Goal: Transaction & Acquisition: Purchase product/service

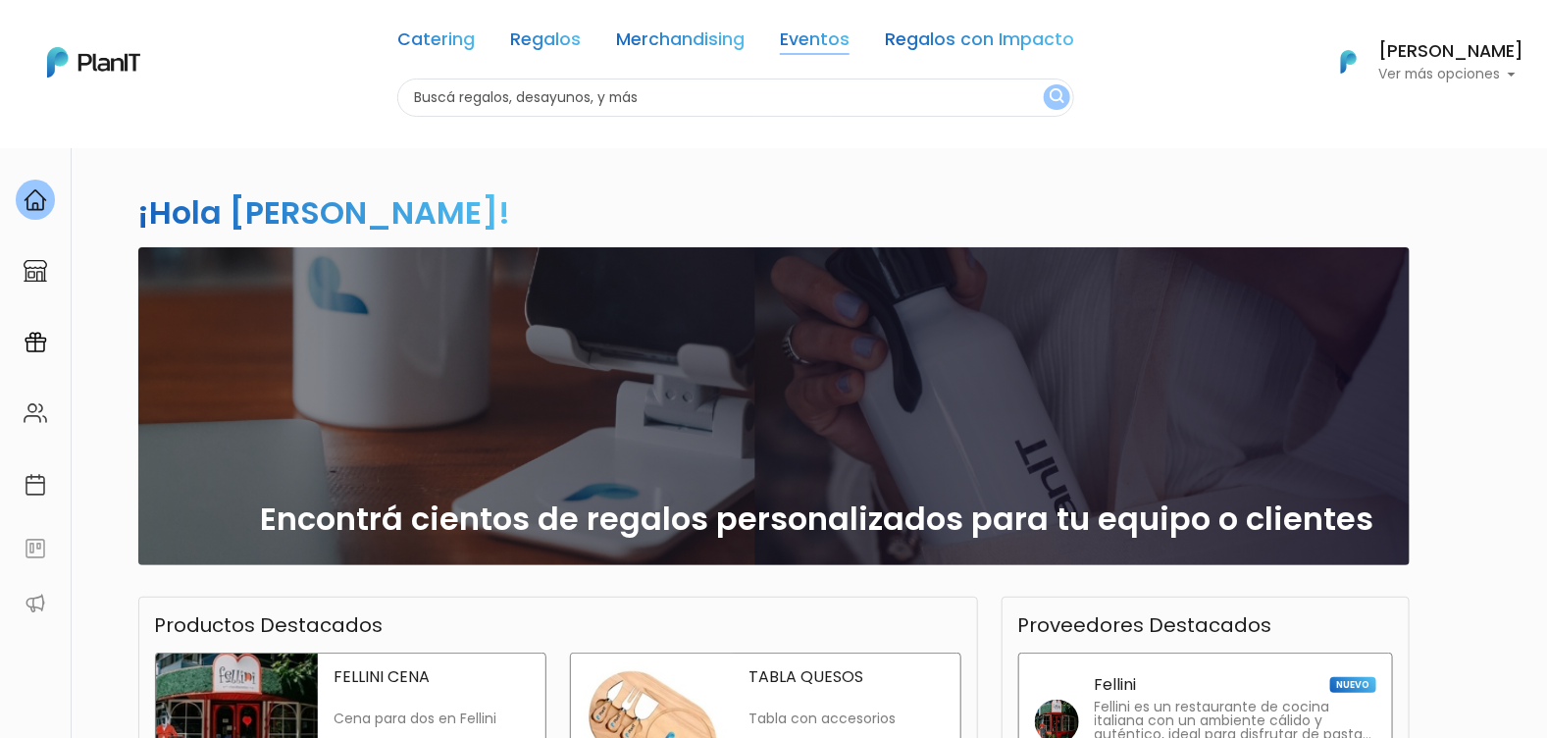
click at [800, 38] on link "Eventos" at bounding box center [815, 43] width 70 height 24
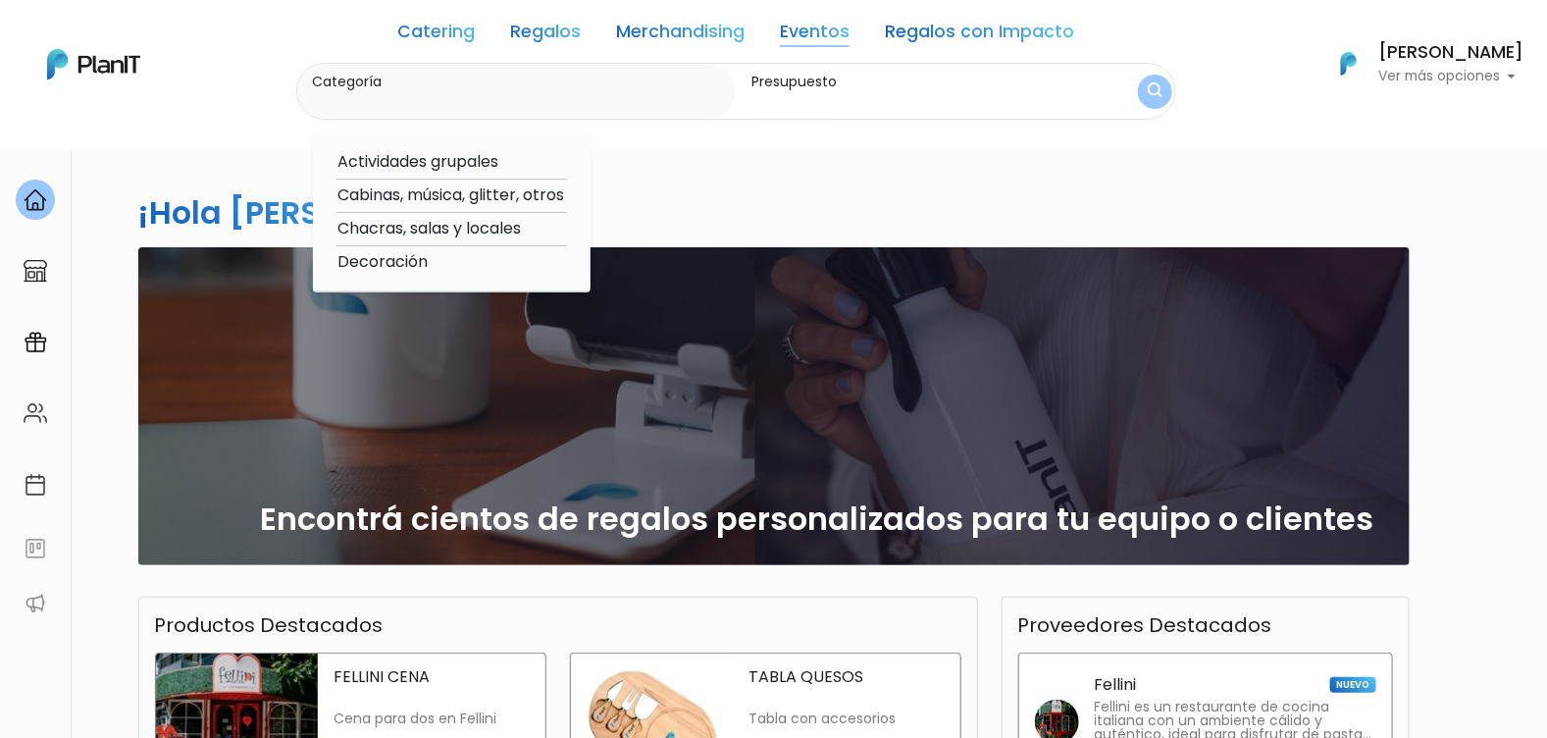
click at [550, 200] on option "Cabinas, música, glitter, otros" at bounding box center [451, 195] width 230 height 25
type input "Cabinas, música, glitter, otros"
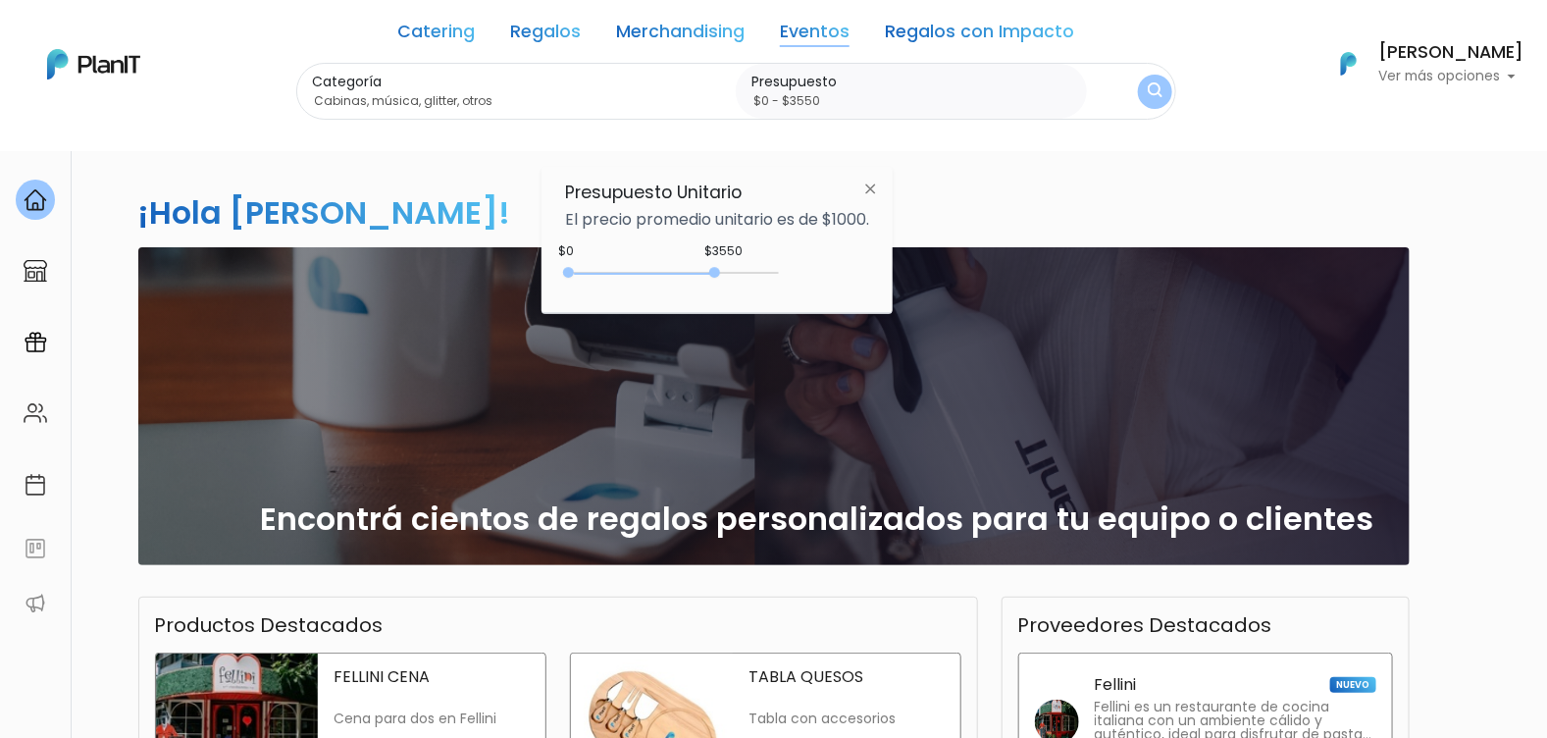
type input "$0 - $3600"
drag, startPoint x: 614, startPoint y: 271, endPoint x: 721, endPoint y: 271, distance: 106.9
click at [721, 271] on div at bounding box center [716, 272] width 11 height 11
click at [1150, 90] on img "submit" at bounding box center [1154, 92] width 17 height 22
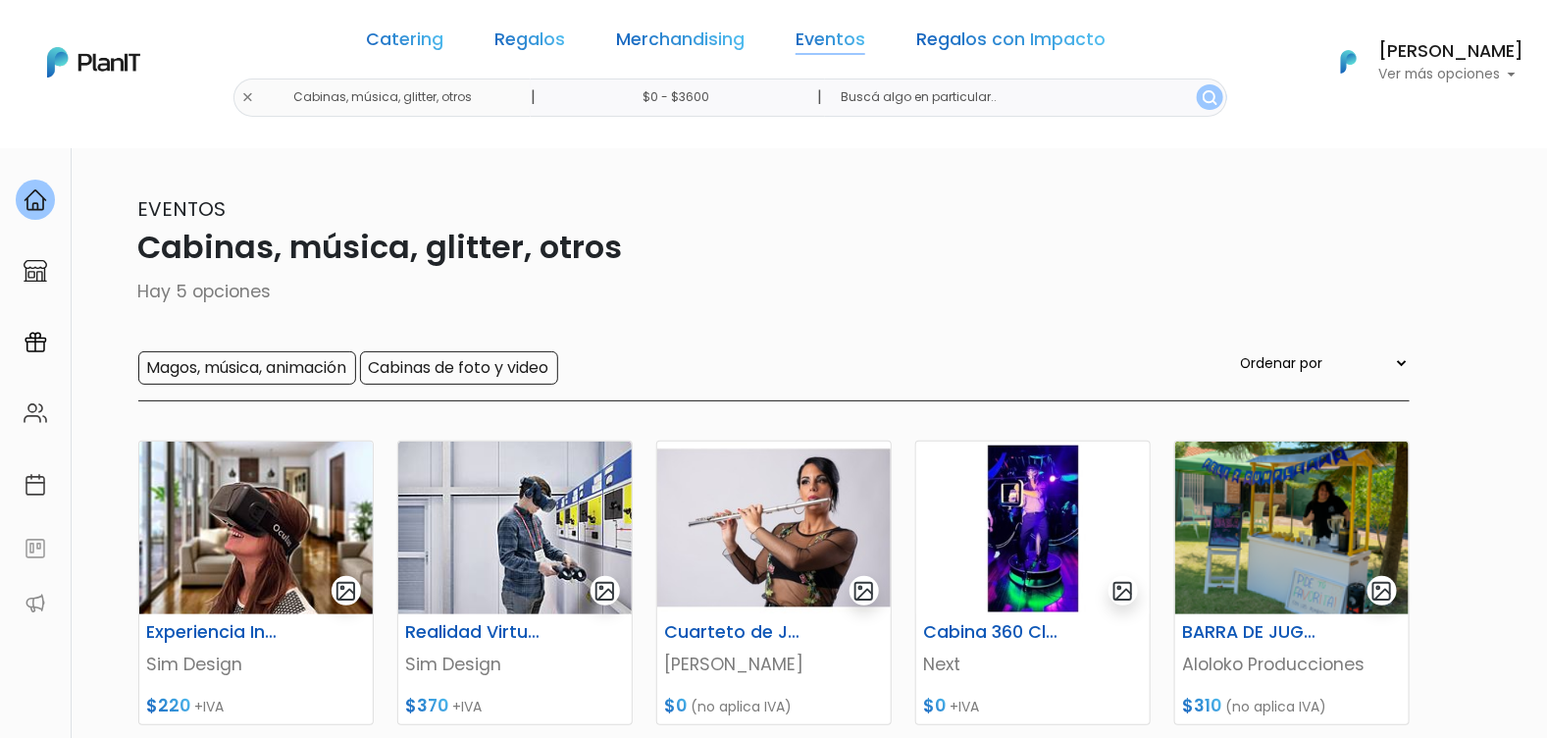
click at [801, 36] on link "Eventos" at bounding box center [830, 43] width 70 height 24
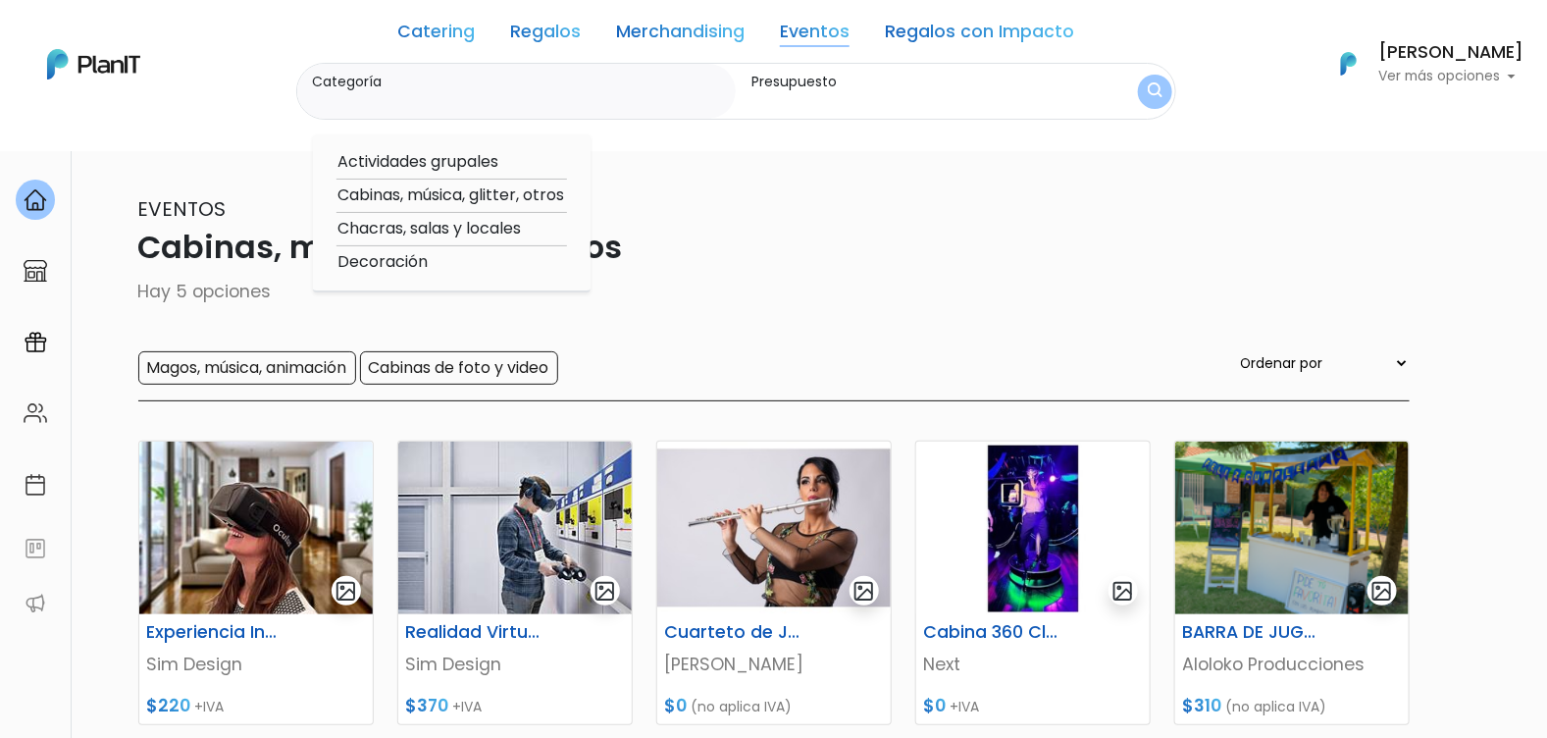
click at [477, 163] on option "Actividades grupales" at bounding box center [451, 162] width 230 height 25
type input "Actividades grupales"
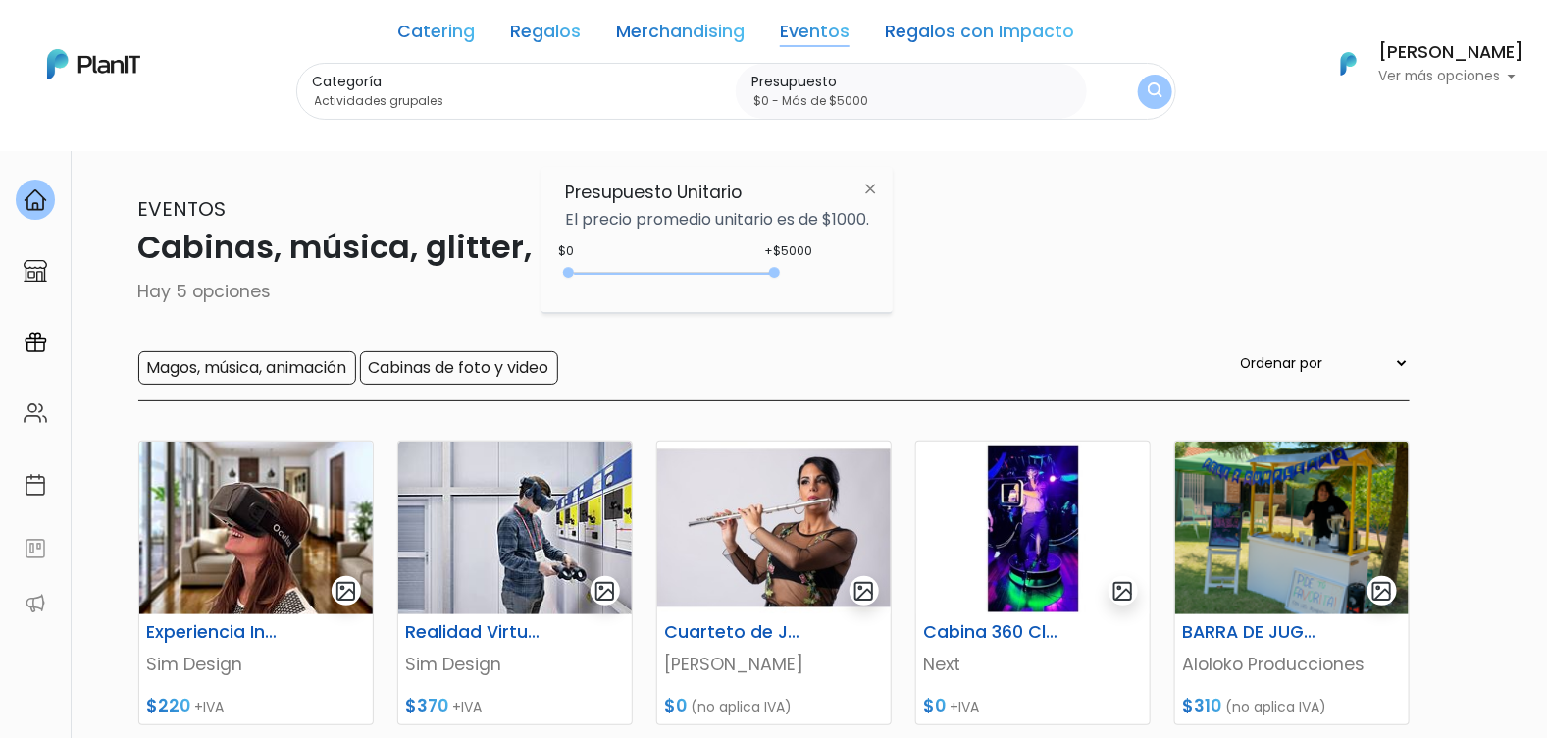
drag, startPoint x: 736, startPoint y: 275, endPoint x: 859, endPoint y: 246, distance: 126.8
click at [822, 271] on div "+$5000 $0 0 : 5000 0 5000 0,5000" at bounding box center [717, 276] width 304 height 39
type input "$0 - Más de $5000"
click at [1157, 98] on img "submit" at bounding box center [1154, 91] width 15 height 19
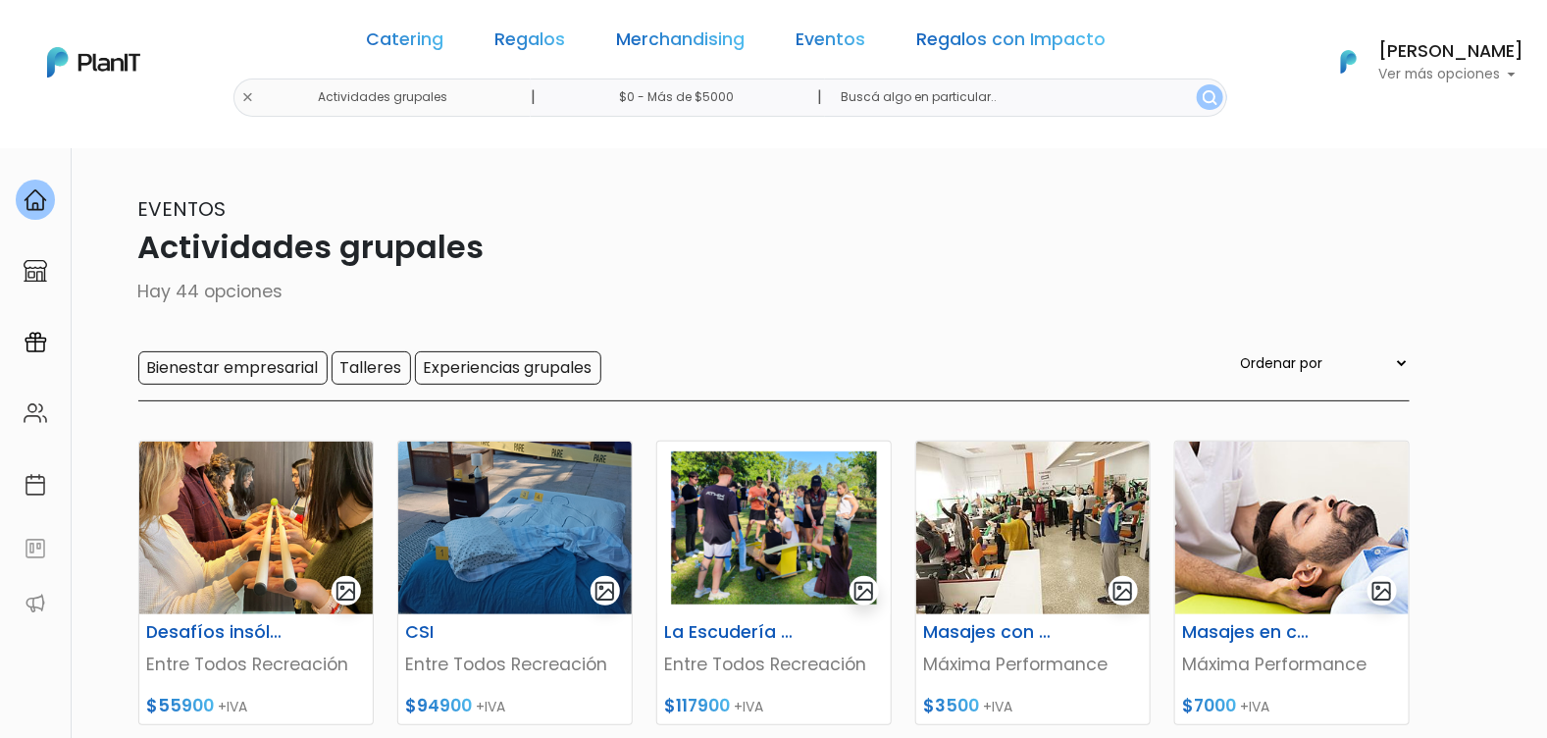
click at [1189, 246] on p "Actividades grupales" at bounding box center [773, 247] width 1271 height 47
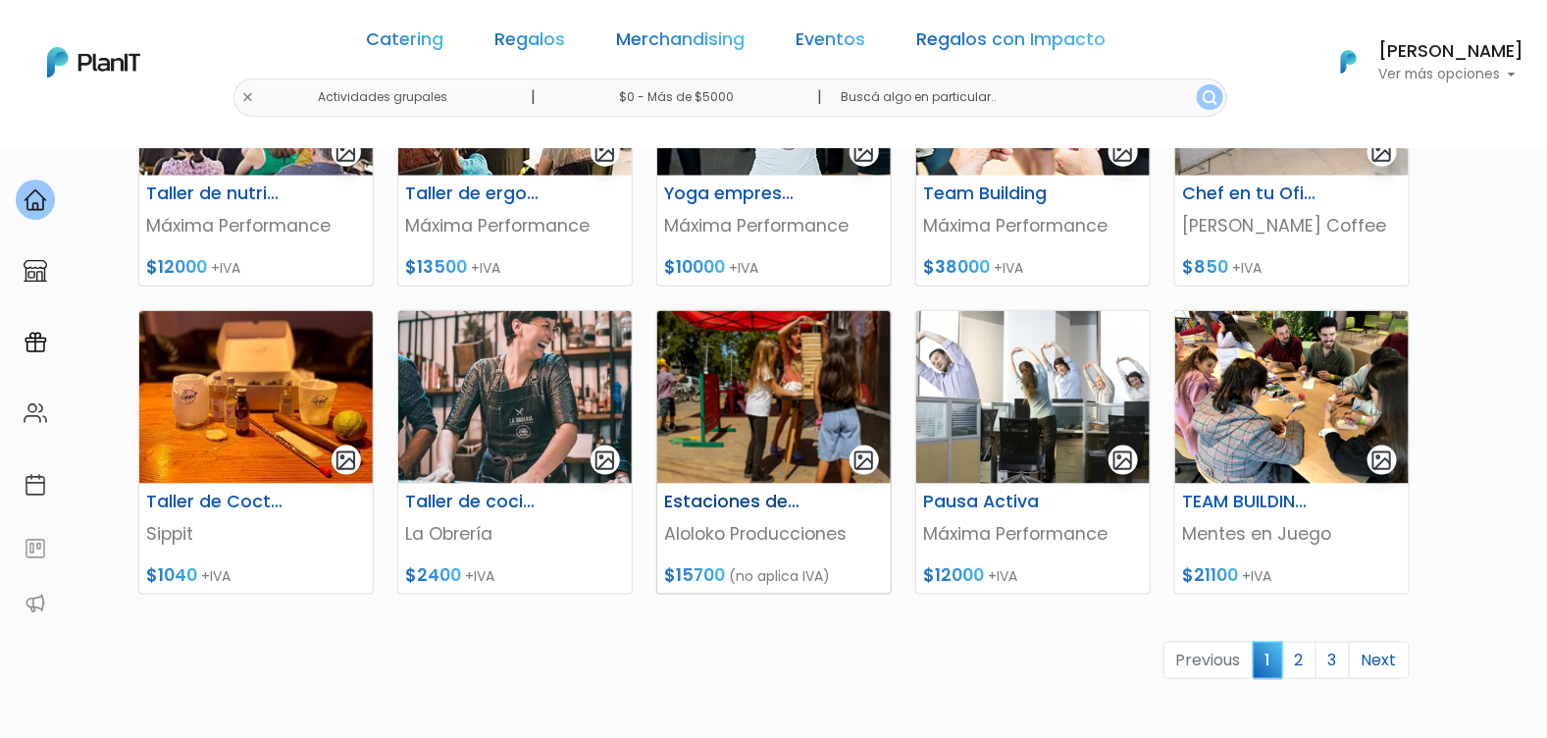
scroll to position [781, 0]
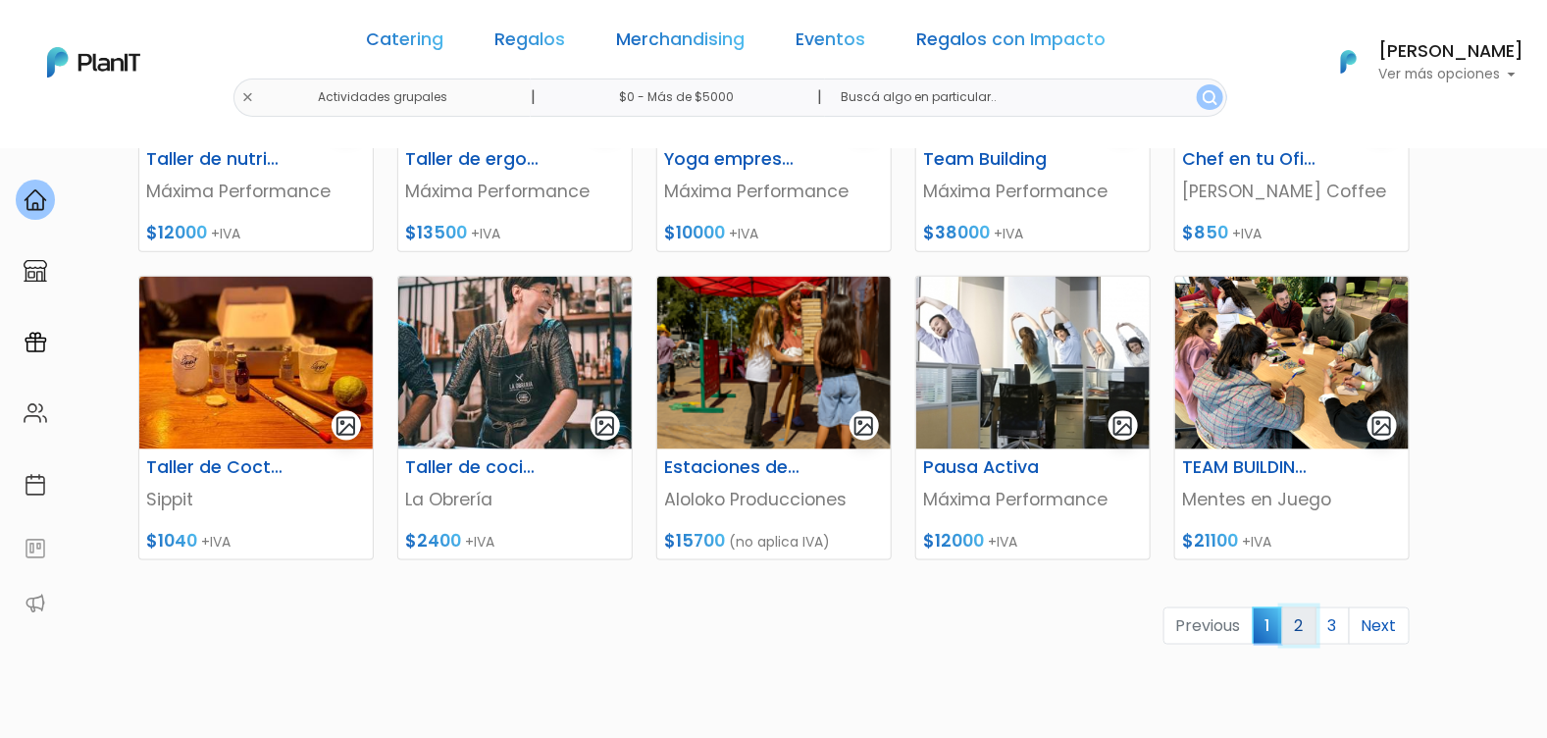
click at [1301, 615] on link "2" at bounding box center [1299, 625] width 34 height 37
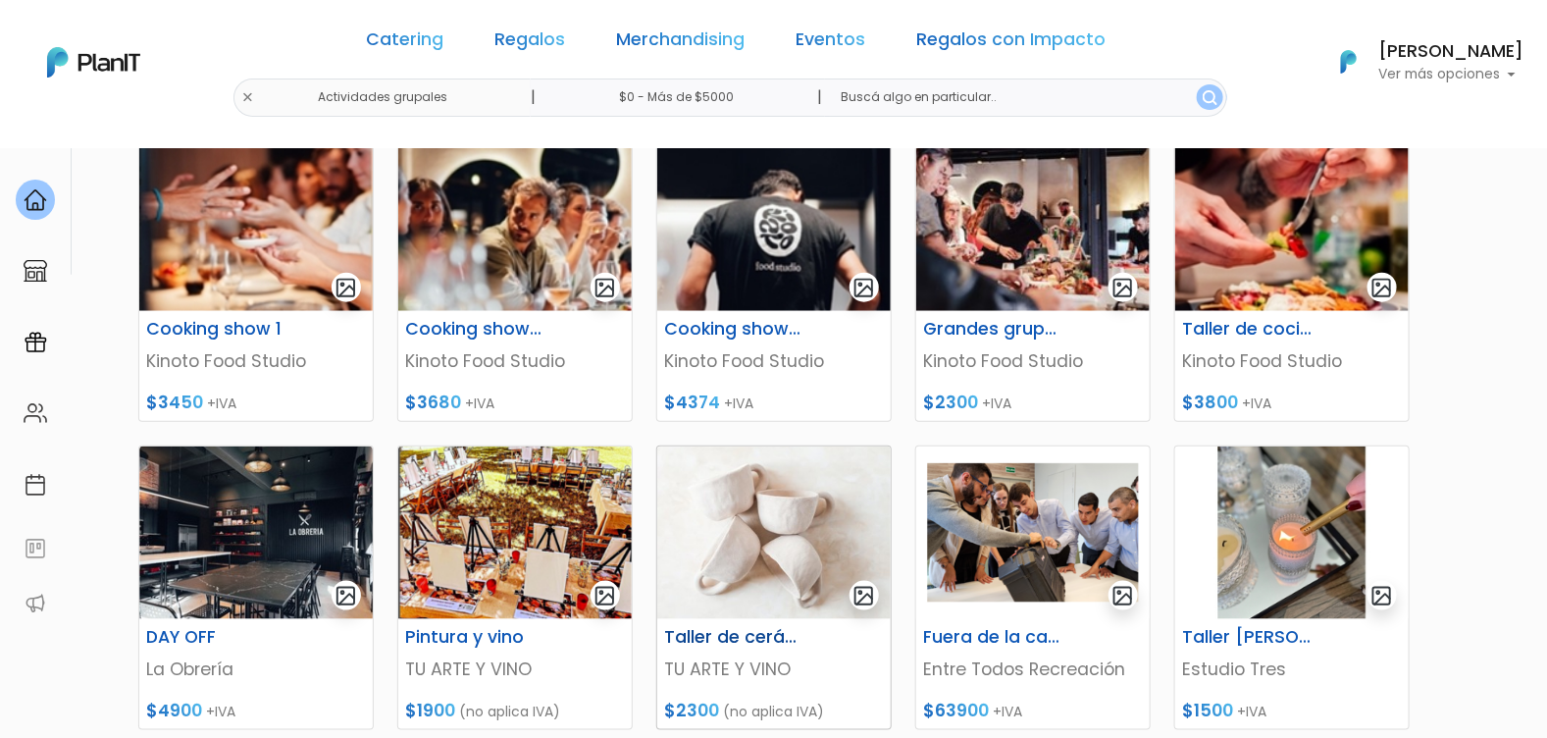
scroll to position [784, 0]
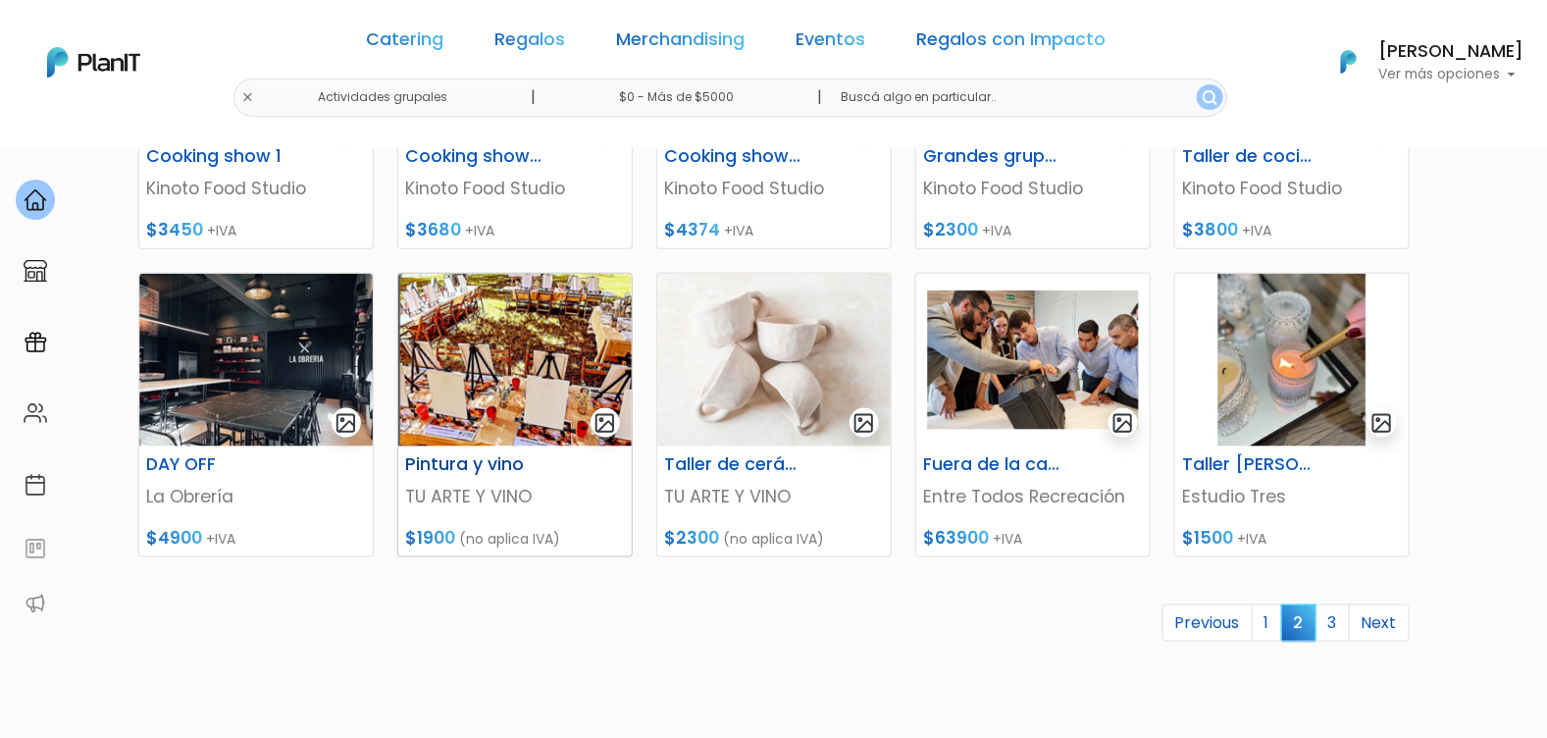
click at [545, 407] on img at bounding box center [514, 360] width 233 height 173
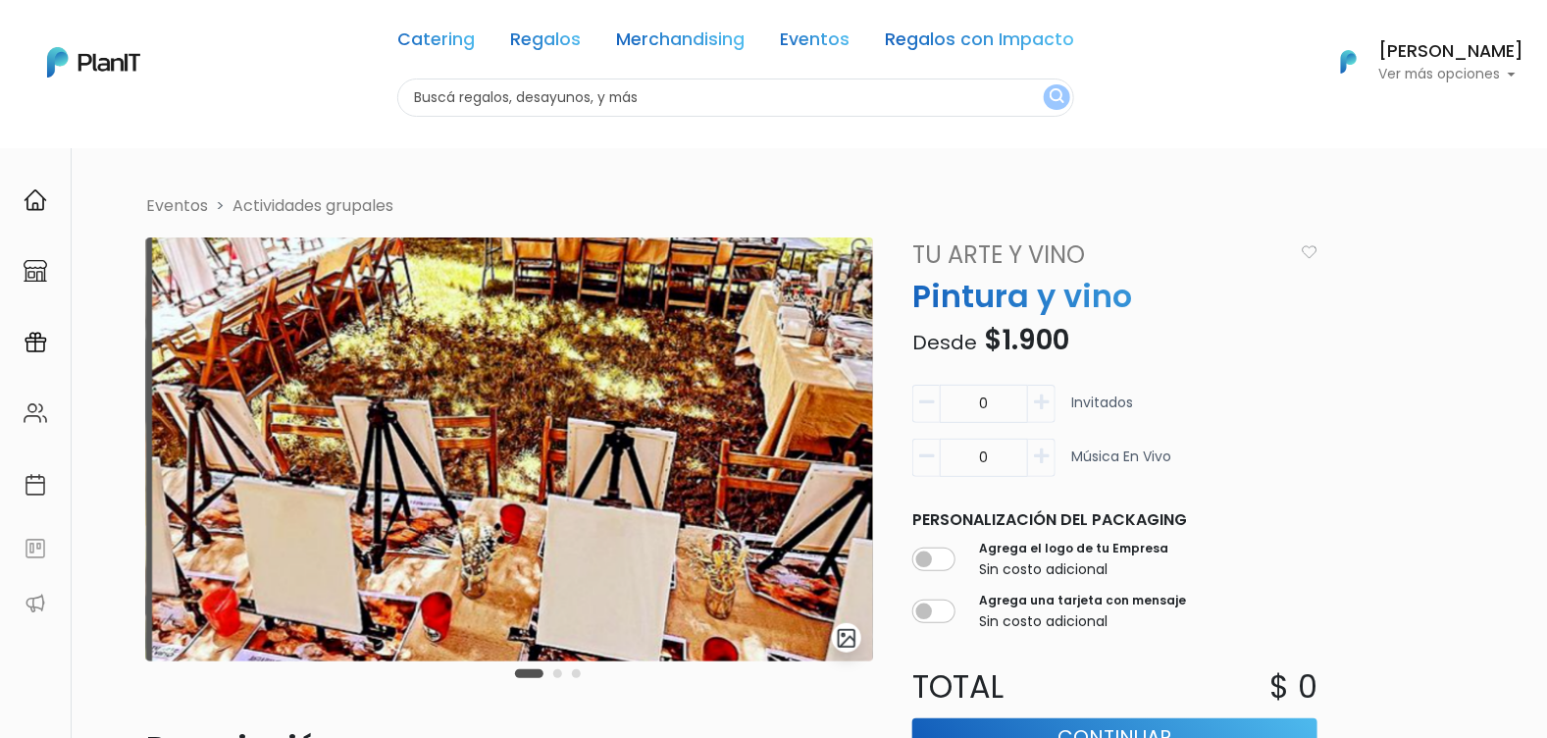
click at [1047, 405] on icon "button" at bounding box center [1041, 402] width 15 height 18
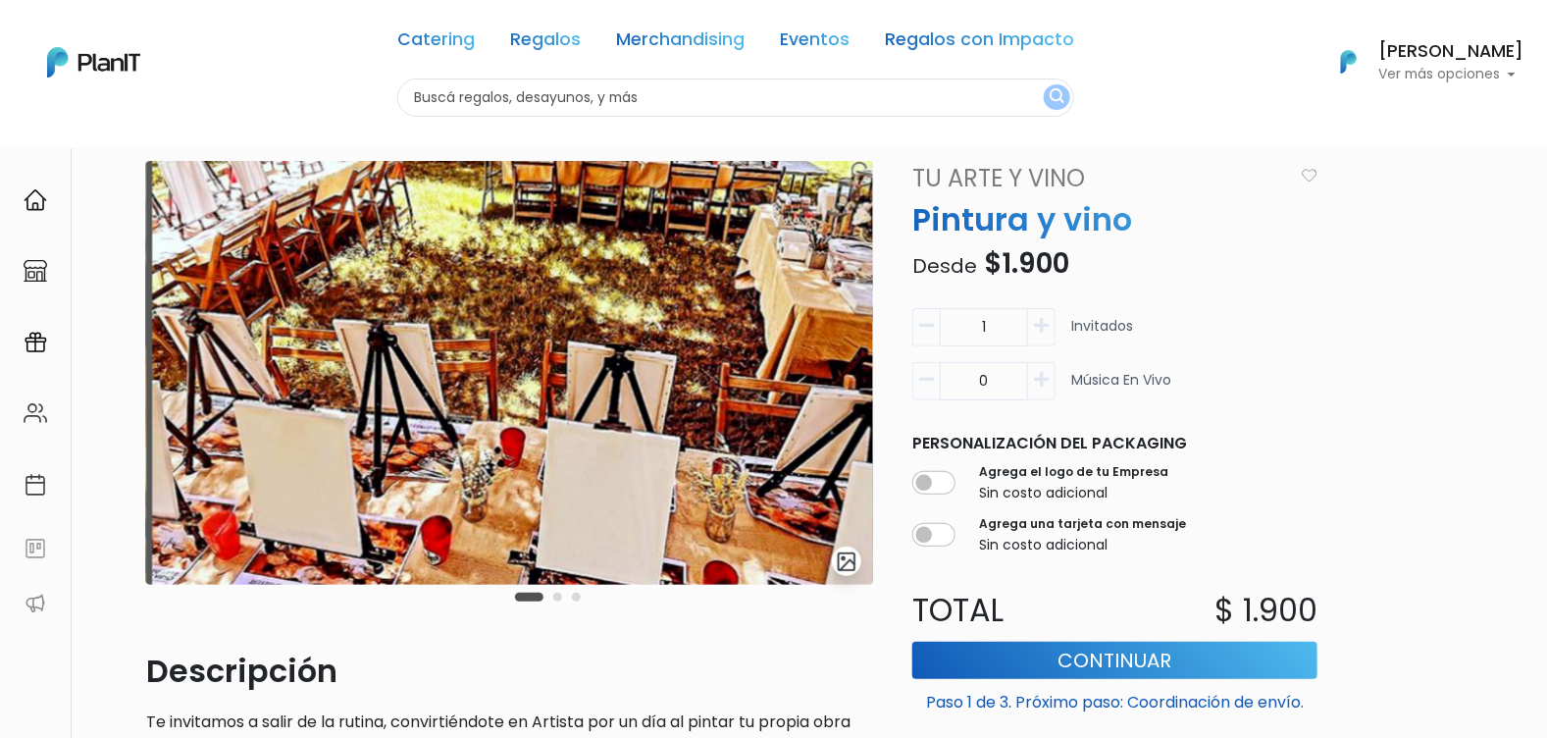
scroll to position [195, 0]
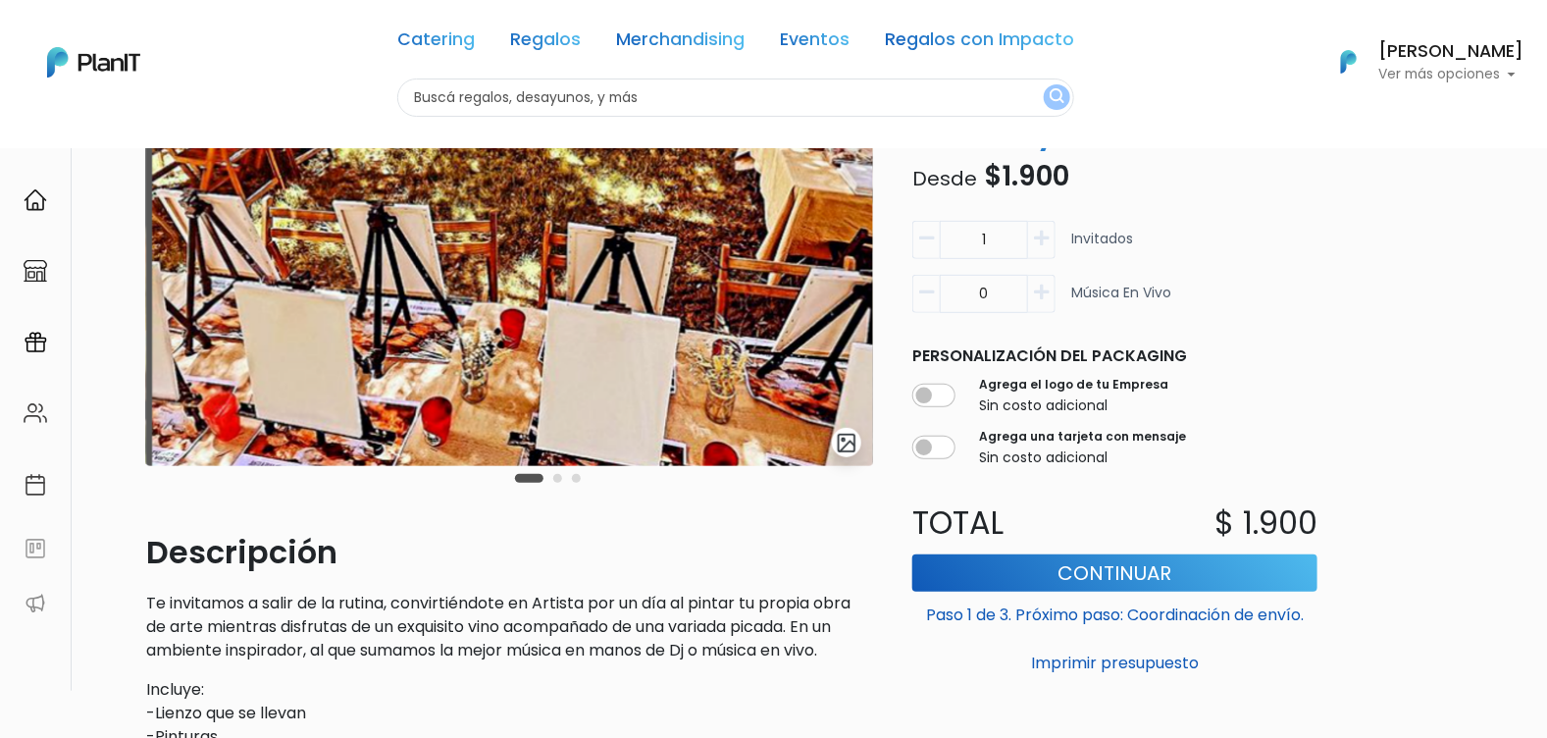
click at [1045, 251] on button "button" at bounding box center [1041, 240] width 27 height 38
click at [1035, 243] on icon "button" at bounding box center [1041, 239] width 15 height 18
click at [933, 243] on button "button" at bounding box center [925, 240] width 27 height 38
click at [931, 243] on icon "button" at bounding box center [926, 239] width 15 height 18
click at [928, 243] on icon "button" at bounding box center [926, 239] width 15 height 18
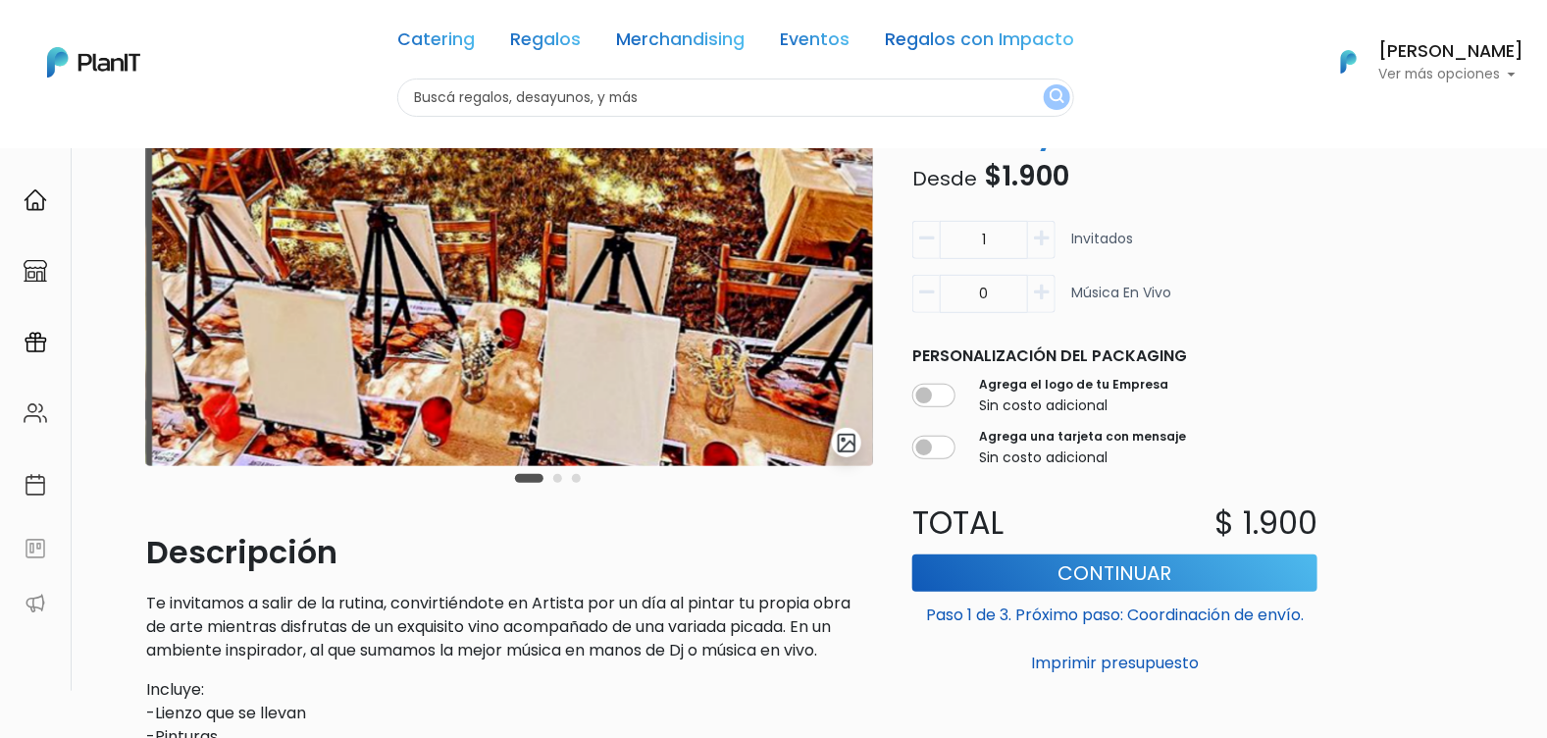
type input "0"
